Goal: Transaction & Acquisition: Download file/media

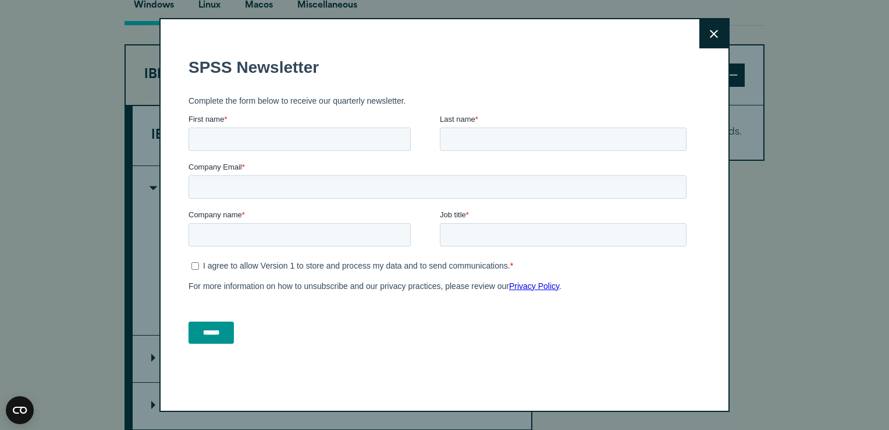
click at [715, 33] on button "Close" at bounding box center [714, 33] width 29 height 29
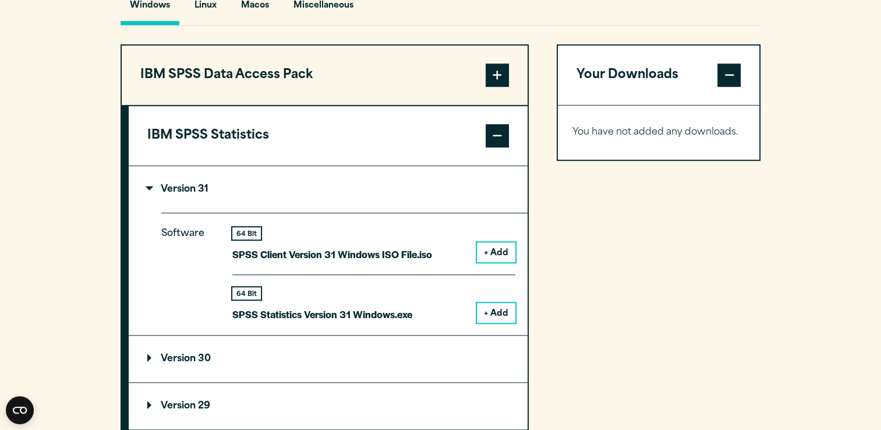
click at [491, 249] on button "+ Add" at bounding box center [496, 252] width 38 height 20
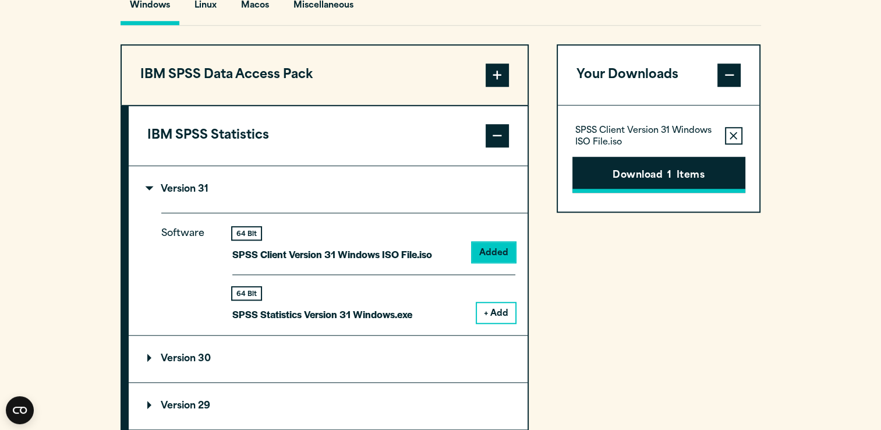
click at [622, 178] on button "Download 1 Items" at bounding box center [658, 175] width 173 height 36
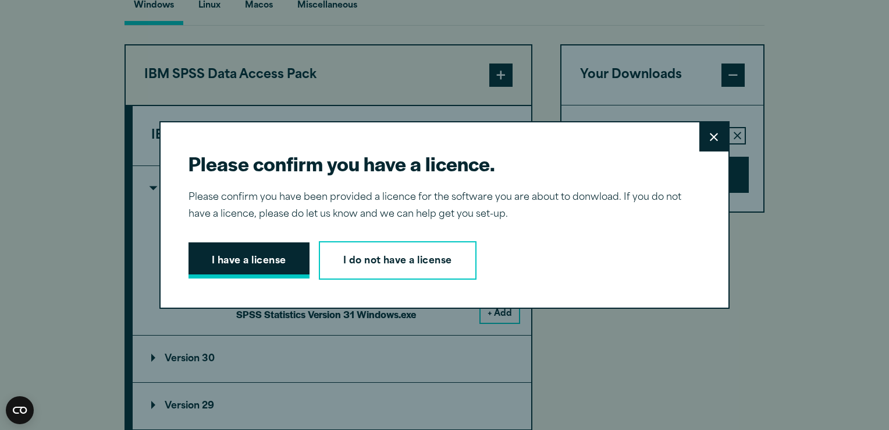
click at [207, 265] on button "I have a license" at bounding box center [249, 260] width 121 height 36
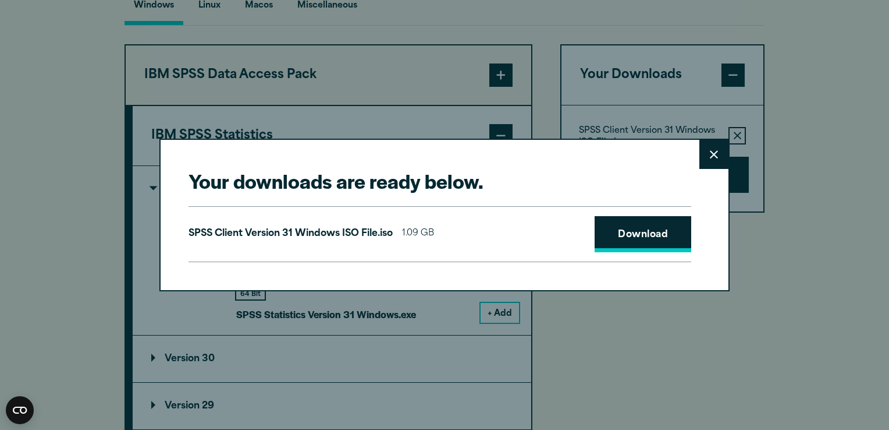
click at [654, 227] on link "Download" at bounding box center [643, 234] width 97 height 36
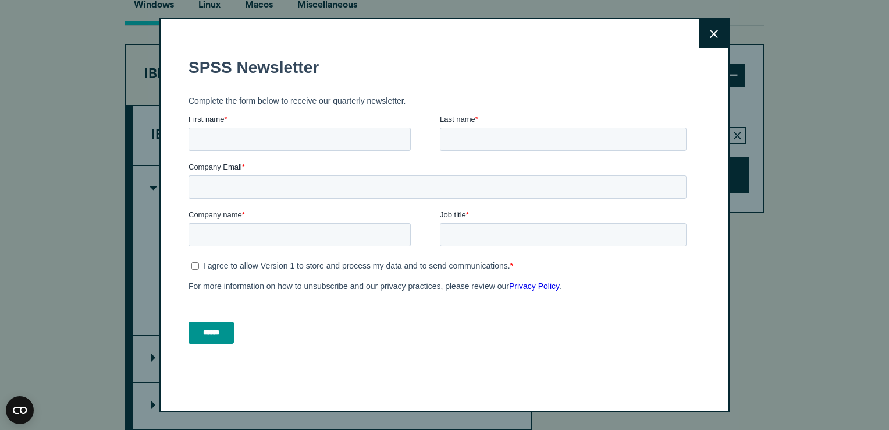
click at [706, 30] on button "Close" at bounding box center [714, 33] width 29 height 29
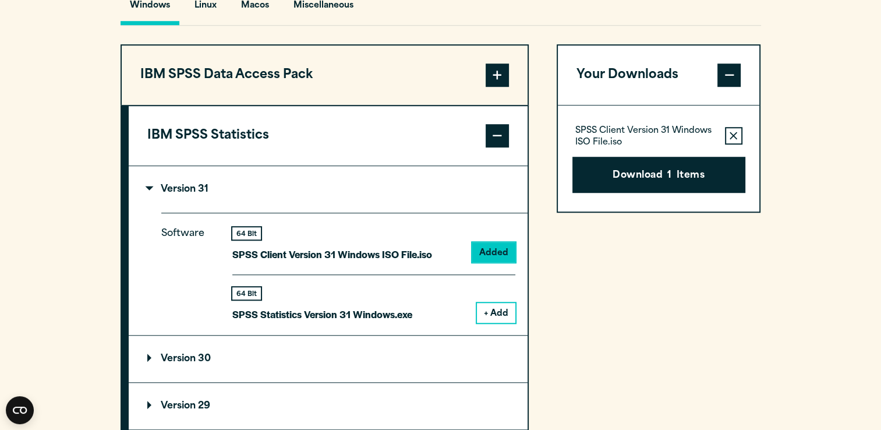
drag, startPoint x: 700, startPoint y: 348, endPoint x: 719, endPoint y: 383, distance: 40.1
click at [719, 383] on div "Your Downloads SPSS Client Version 31 Windows ISO File.iso Remove this item fro…" at bounding box center [658, 398] width 204 height 709
click at [806, 154] on section "Select your software downloads Use the table below to find and navigate to your…" at bounding box center [440, 309] width 881 height 963
click at [493, 311] on button "+ Add" at bounding box center [496, 313] width 38 height 20
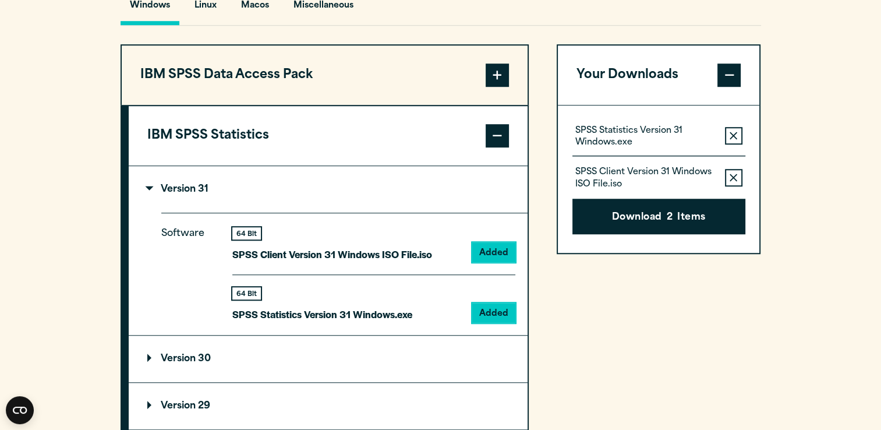
click at [734, 175] on icon "button" at bounding box center [733, 177] width 8 height 8
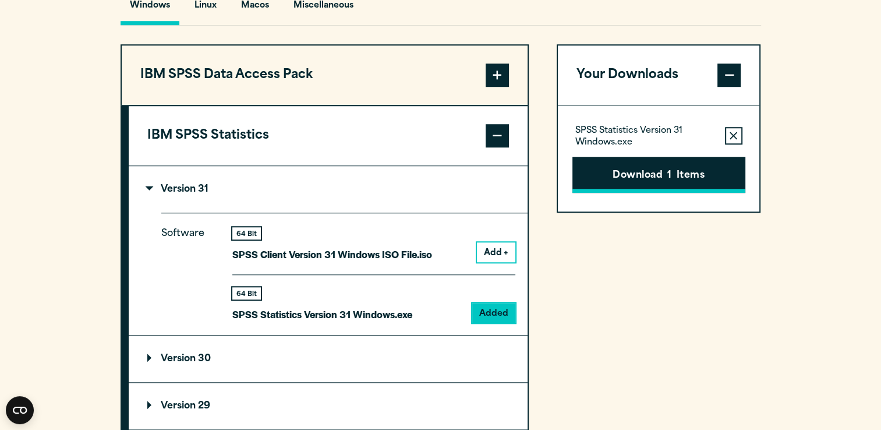
click at [650, 180] on button "Download 1 Items" at bounding box center [658, 175] width 173 height 36
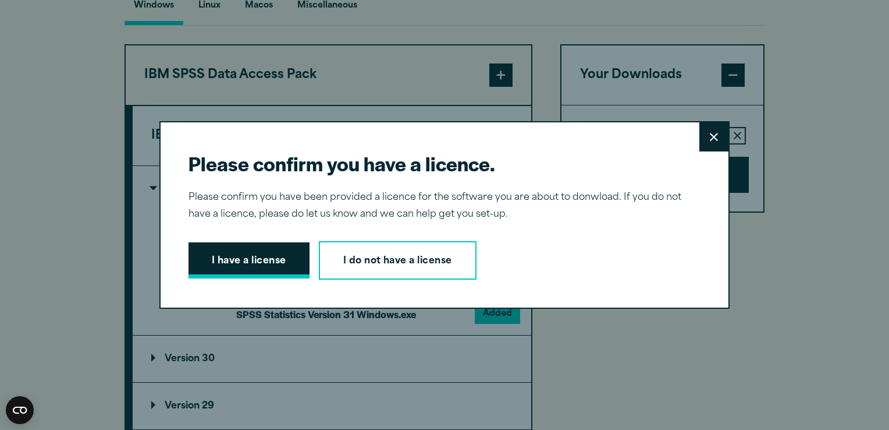
click at [228, 275] on button "I have a license" at bounding box center [249, 260] width 121 height 36
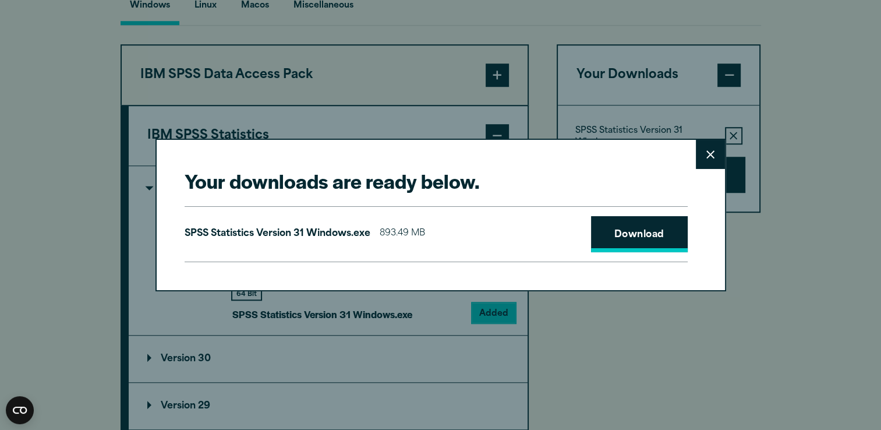
click at [639, 233] on link "Download" at bounding box center [639, 234] width 97 height 36
click at [712, 157] on button "Close" at bounding box center [710, 154] width 29 height 29
